Goal: Information Seeking & Learning: Find specific fact

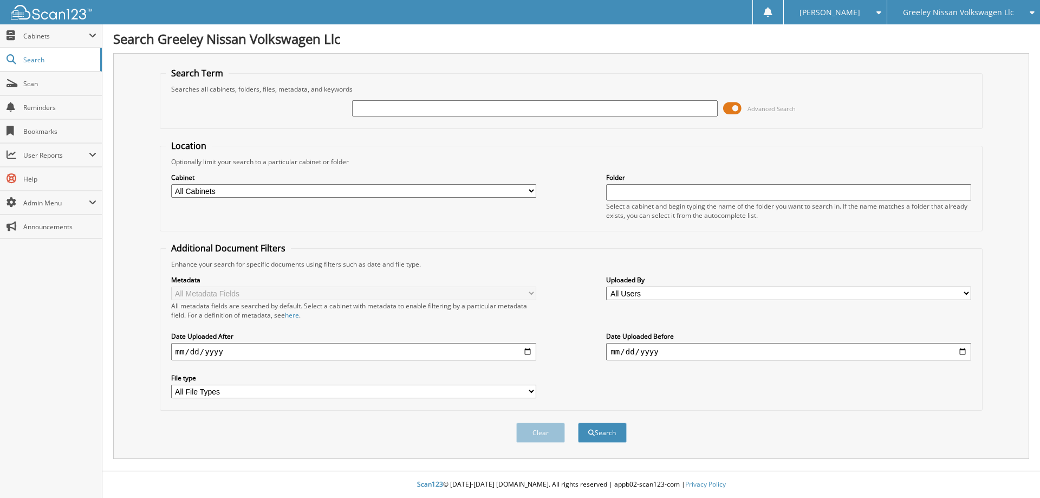
click at [735, 108] on span at bounding box center [732, 108] width 18 height 16
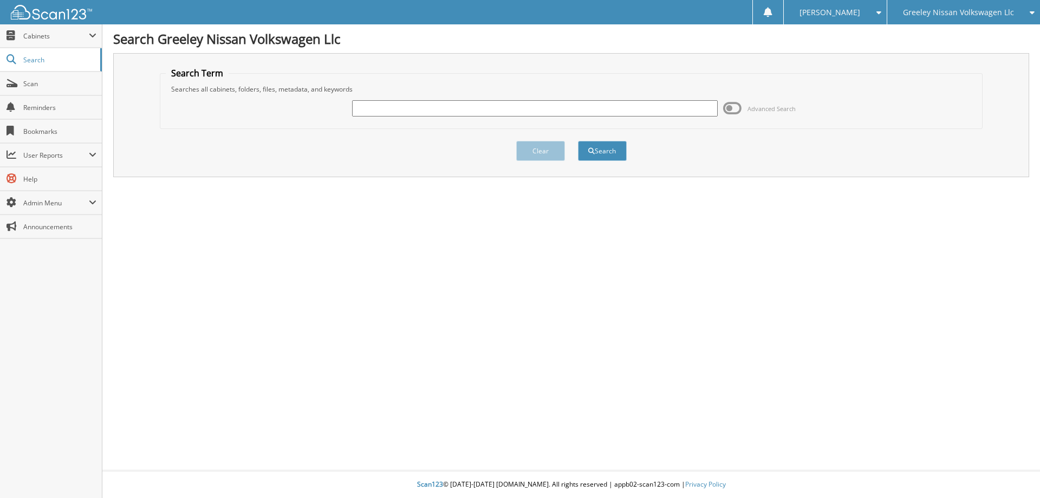
click at [735, 108] on span at bounding box center [732, 108] width 18 height 16
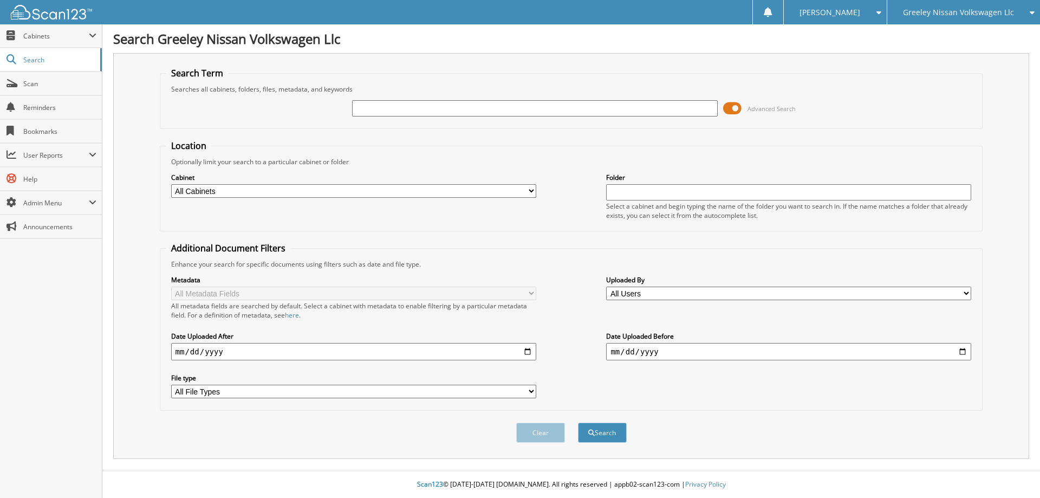
click at [735, 108] on span at bounding box center [732, 108] width 18 height 16
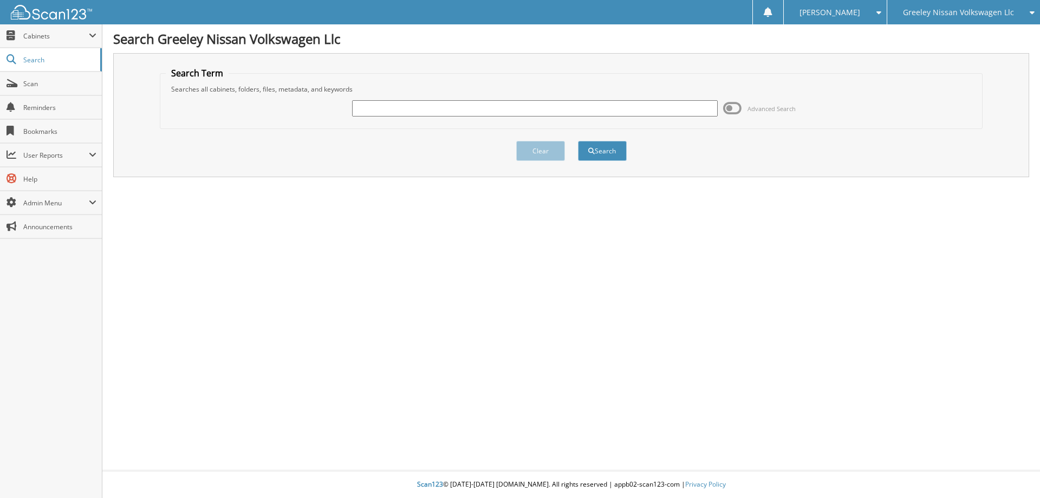
click at [759, 360] on div "Search Greeley Nissan Volkswagen Llc Search Term Searches all cabinets, folders…" at bounding box center [571, 249] width 938 height 498
click at [737, 108] on span at bounding box center [732, 108] width 18 height 16
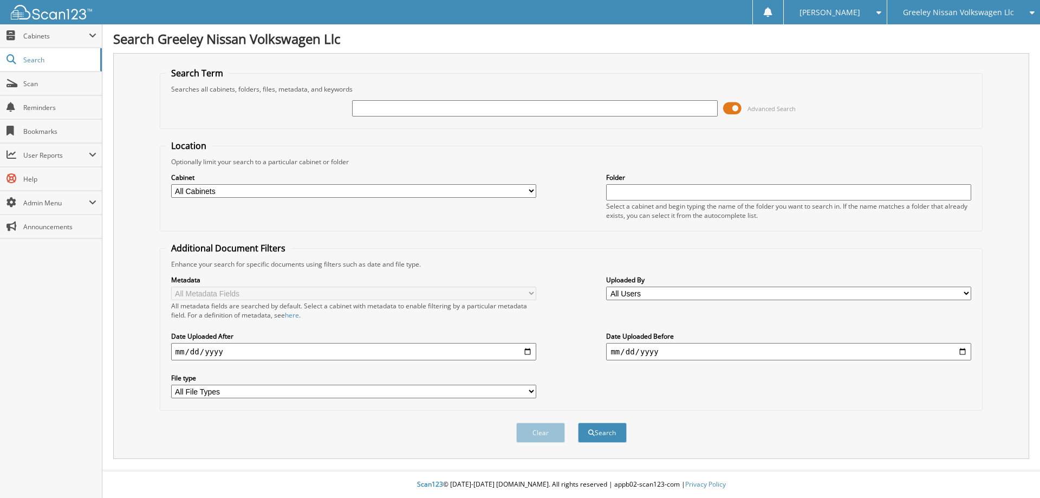
click at [356, 193] on select "All Cabinets ACCOUNTS PAYABLE ACCOUNTS RECEIVABLE CAR DEALS COURTESY DEL DEALER…" at bounding box center [353, 191] width 365 height 14
click at [272, 190] on select "All Cabinets ACCOUNTS PAYABLE ACCOUNTS RECEIVABLE CAR DEALS COURTESY DEL DEALER…" at bounding box center [353, 191] width 365 height 14
click at [632, 184] on div "Folder Select a cabinet and begin typing the name of the folder you want to sea…" at bounding box center [788, 196] width 365 height 48
click at [631, 187] on input "text" at bounding box center [788, 192] width 365 height 16
click at [547, 244] on fieldset "Additional Document Filters Enhance your search for specific documents using fi…" at bounding box center [571, 326] width 823 height 168
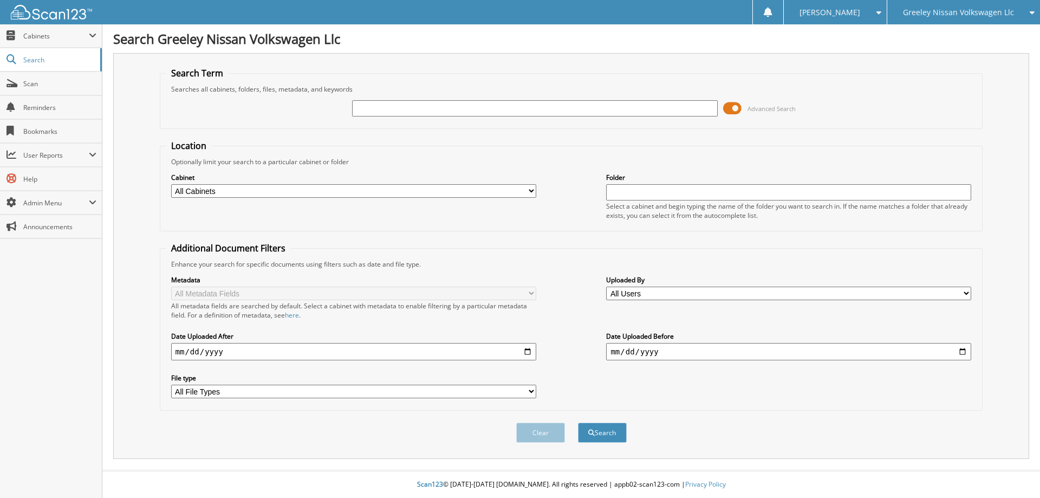
click at [730, 105] on span at bounding box center [732, 108] width 18 height 16
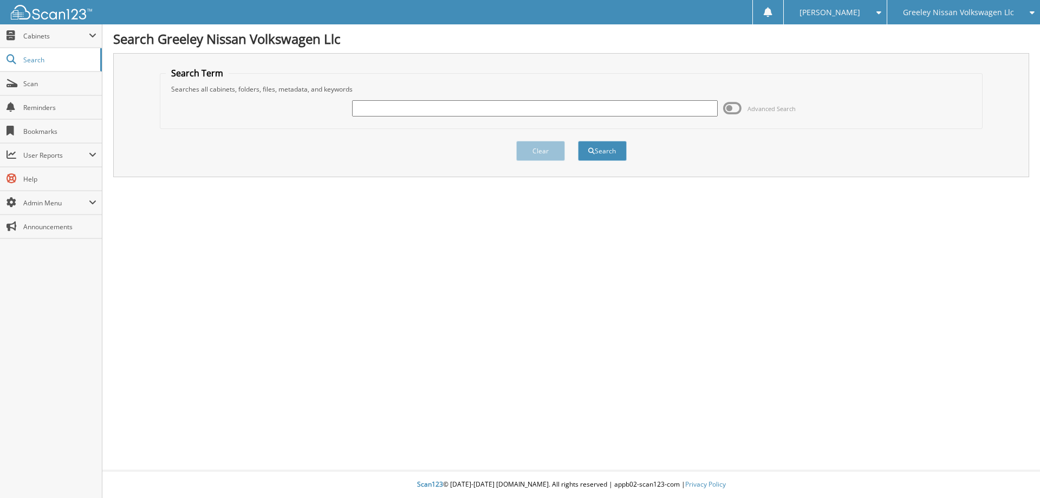
click at [706, 112] on input "text" at bounding box center [534, 108] width 365 height 16
type input "g3098a"
click at [578, 141] on button "Search" at bounding box center [602, 151] width 49 height 20
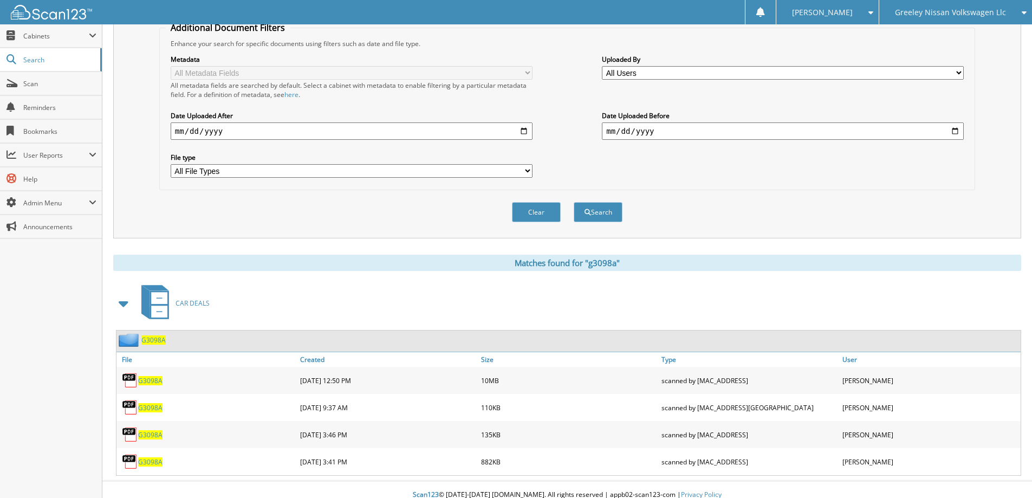
scroll to position [231, 0]
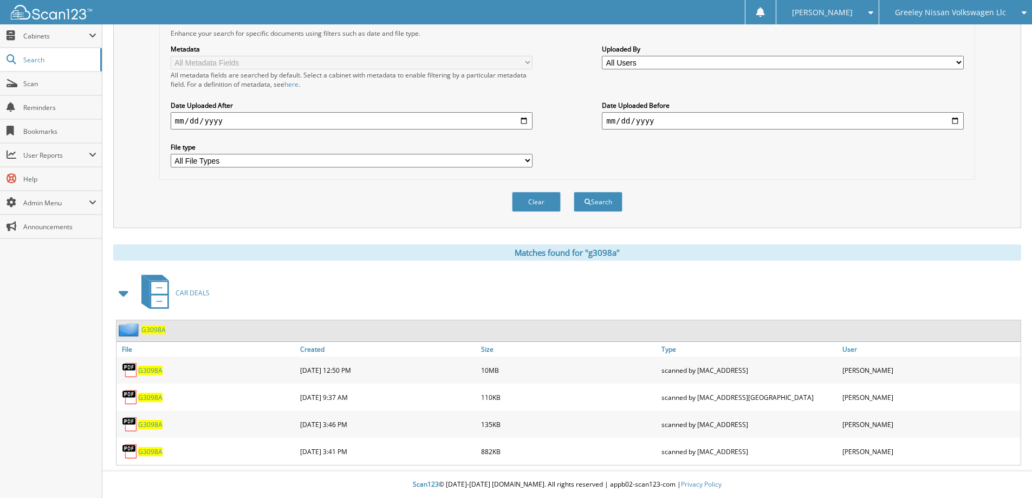
click at [146, 366] on span "G3098A" at bounding box center [150, 370] width 24 height 9
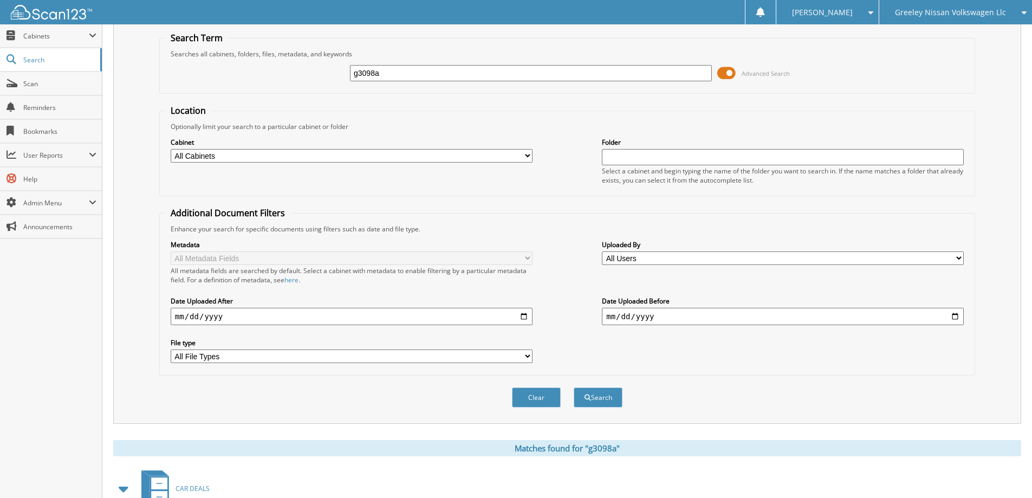
scroll to position [0, 0]
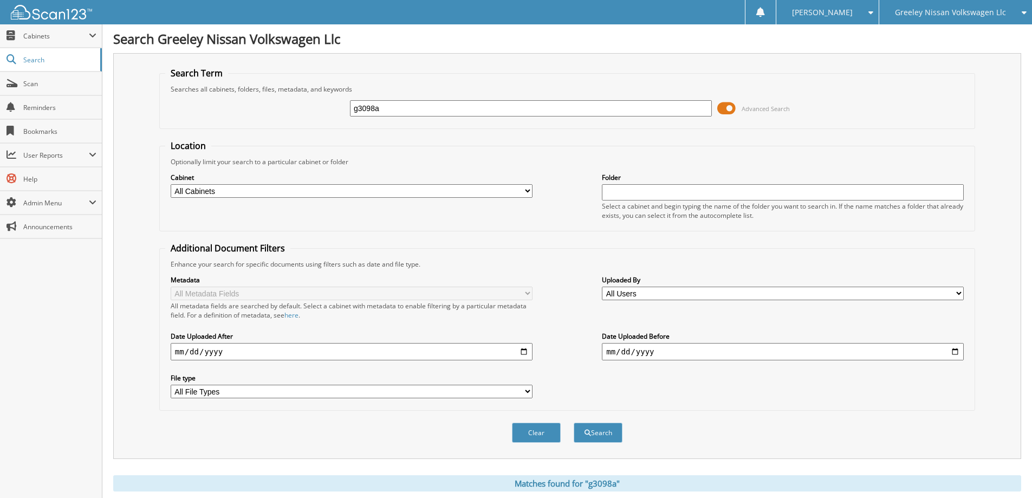
click at [446, 107] on input "g3098a" at bounding box center [531, 108] width 362 height 16
type input "SM013581"
click at [574, 423] on button "Search" at bounding box center [598, 433] width 49 height 20
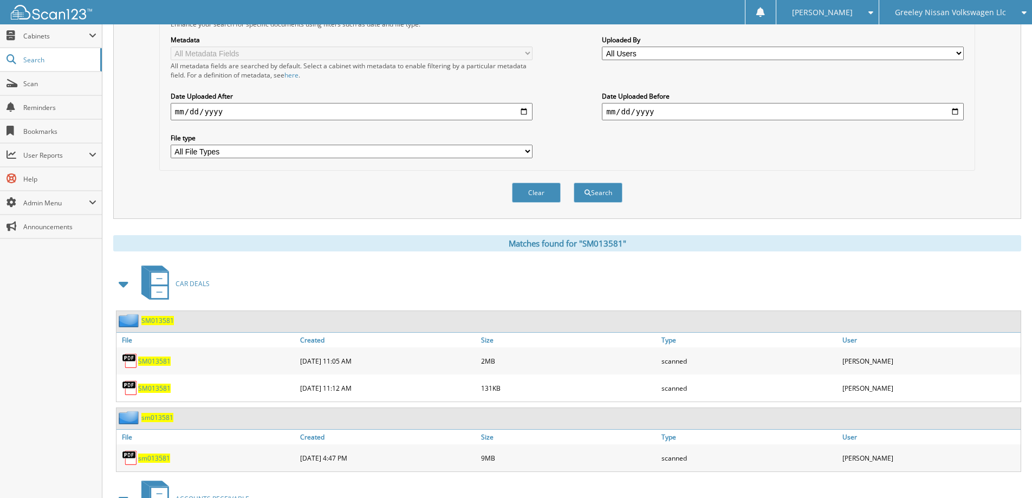
scroll to position [271, 0]
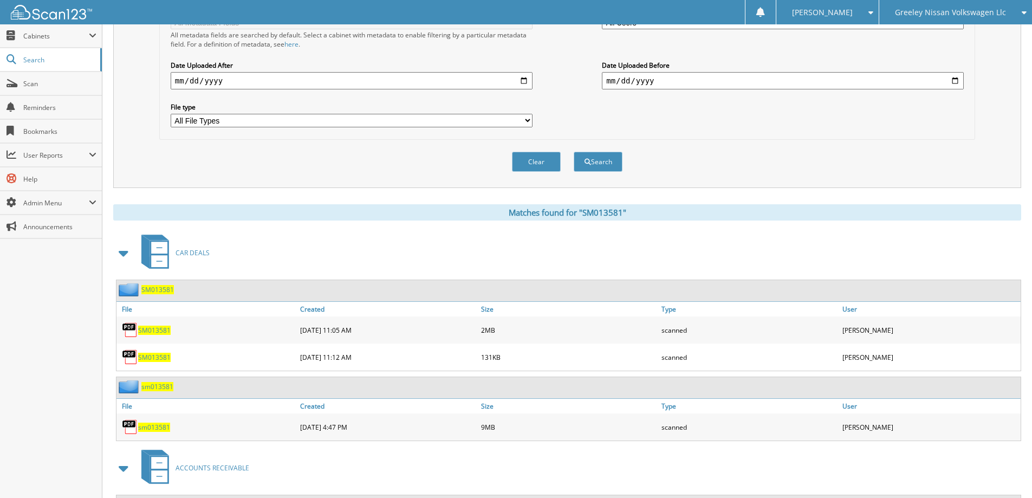
click at [161, 426] on span "sm013581" at bounding box center [154, 427] width 32 height 9
